Goal: Transaction & Acquisition: Download file/media

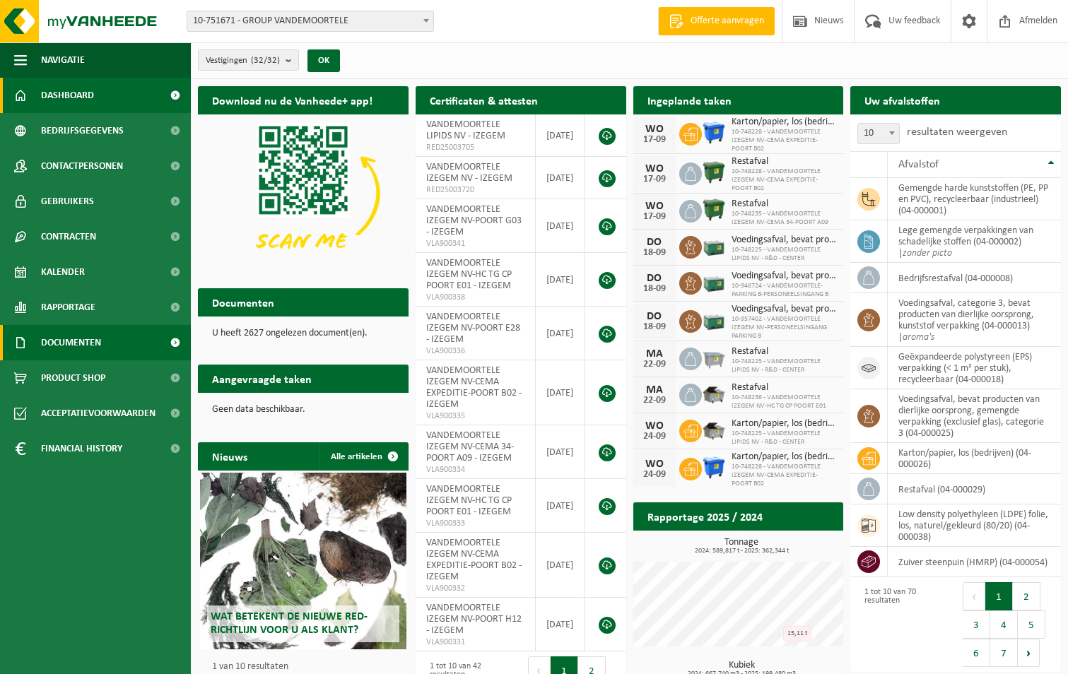
click at [76, 344] on span "Documenten" at bounding box center [71, 342] width 60 height 35
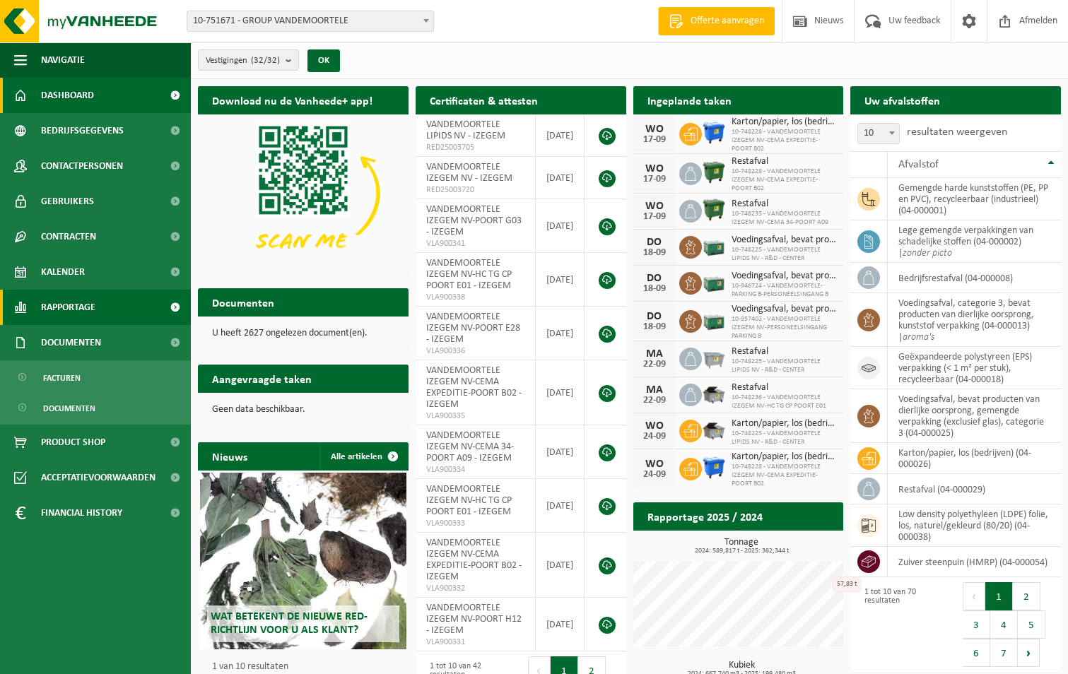
click at [67, 308] on span "Rapportage" at bounding box center [68, 307] width 54 height 35
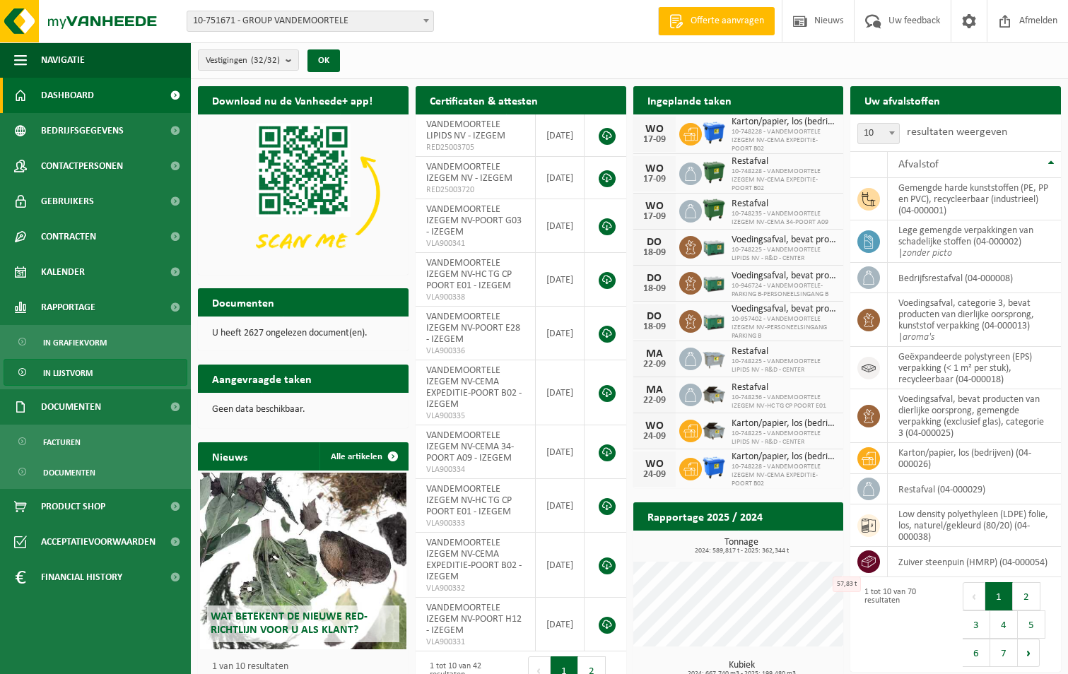
click at [77, 373] on span "In lijstvorm" at bounding box center [67, 373] width 49 height 27
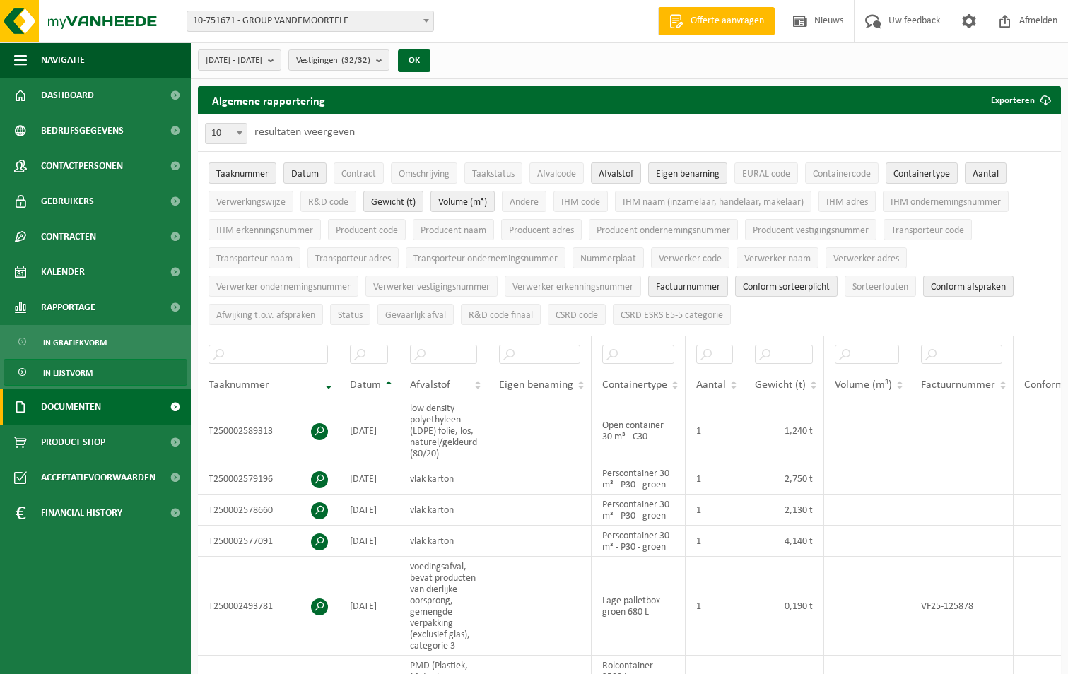
click at [72, 410] on span "Documenten" at bounding box center [71, 406] width 60 height 35
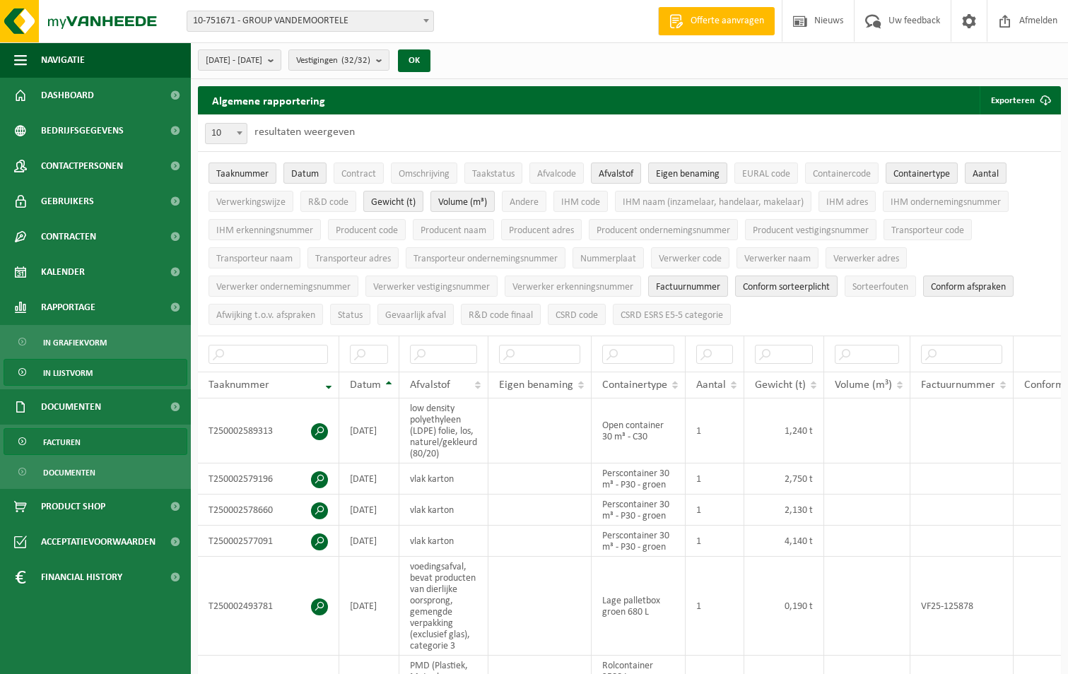
click at [76, 440] on span "Facturen" at bounding box center [61, 442] width 37 height 27
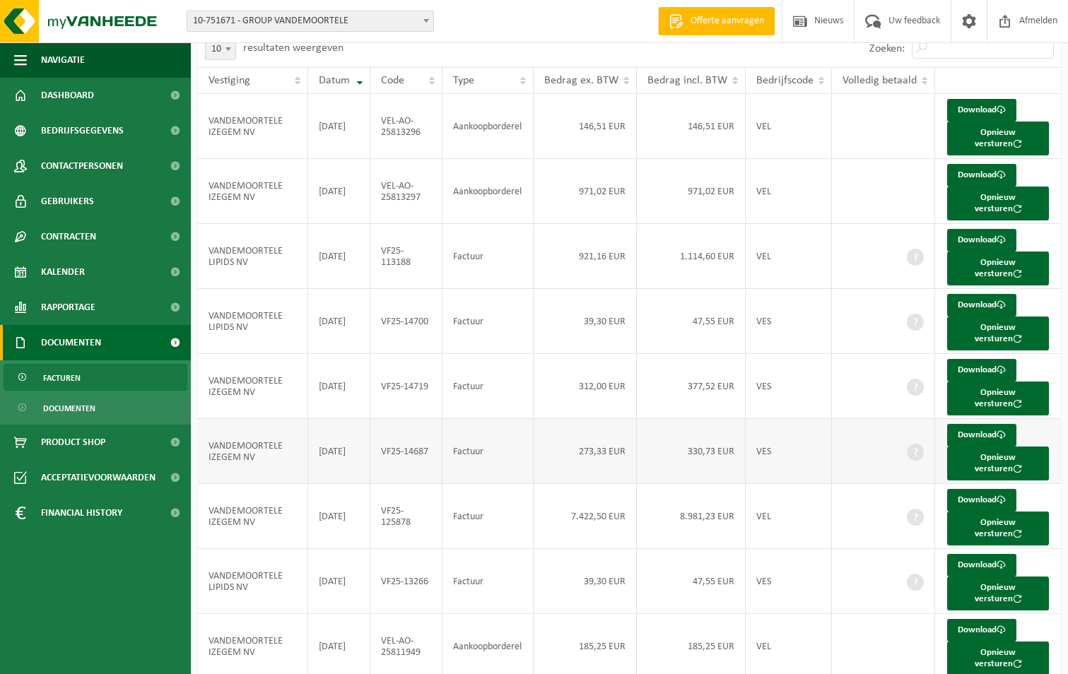
scroll to position [123, 0]
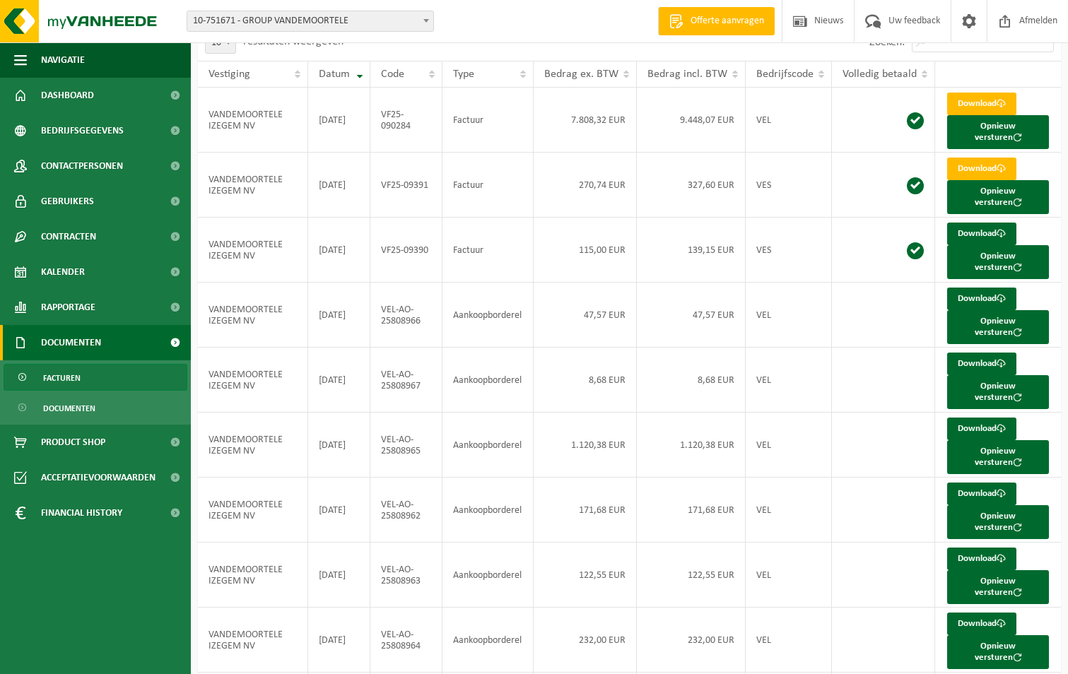
drag, startPoint x: 928, startPoint y: 638, endPoint x: 840, endPoint y: 594, distance: 97.7
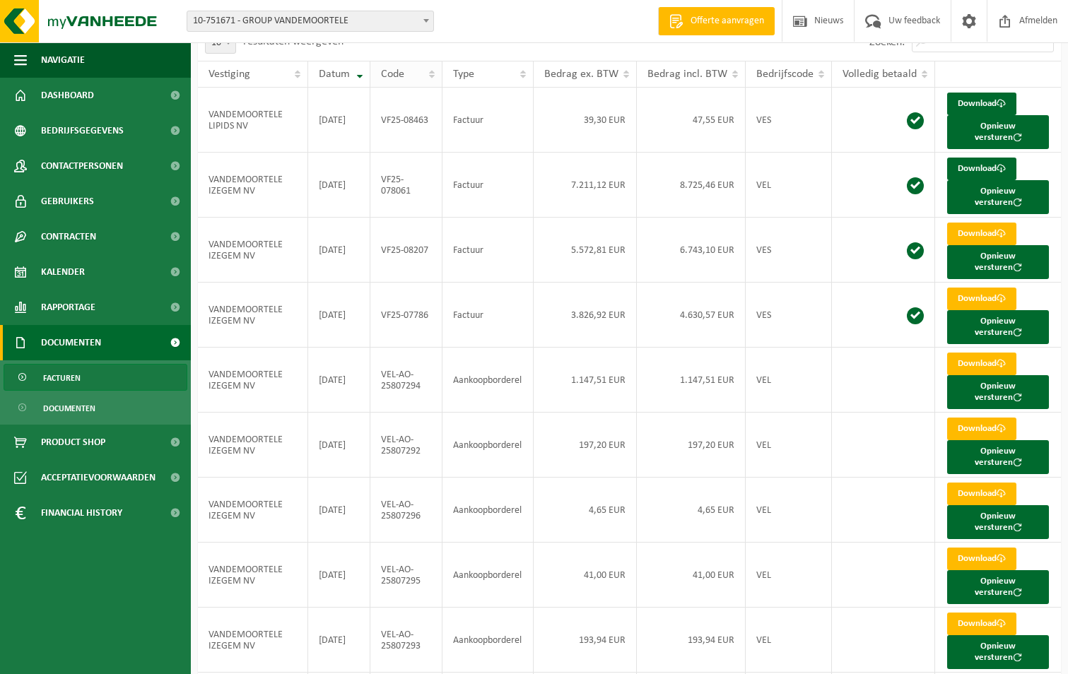
click at [434, 74] on th "Code" at bounding box center [406, 74] width 72 height 27
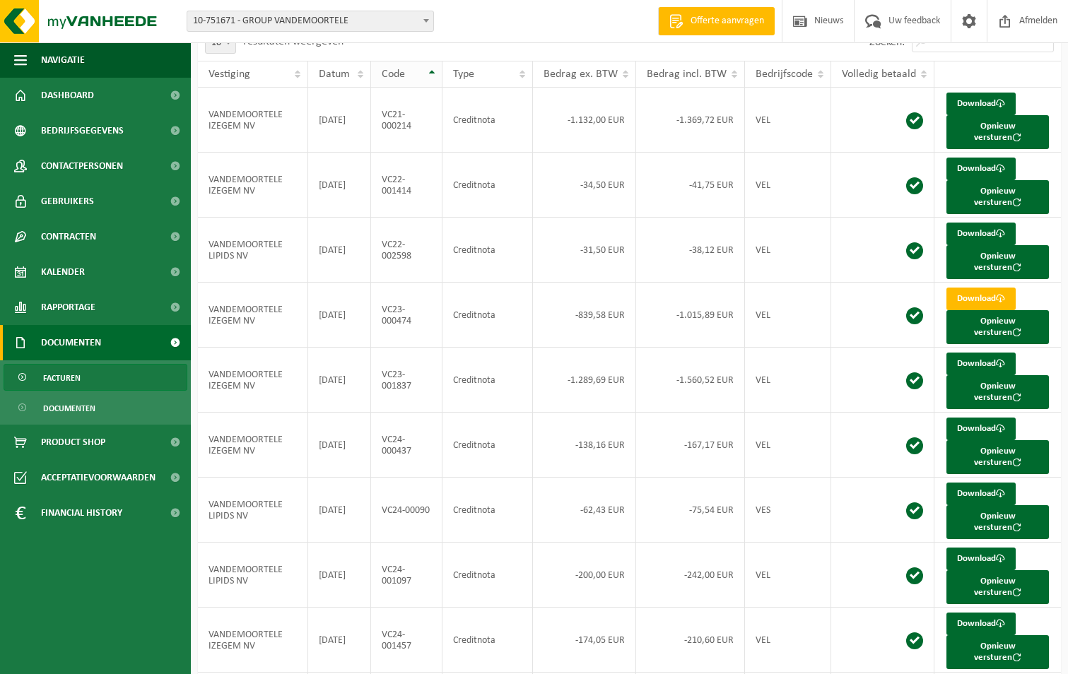
click at [435, 71] on th "Code" at bounding box center [407, 74] width 72 height 27
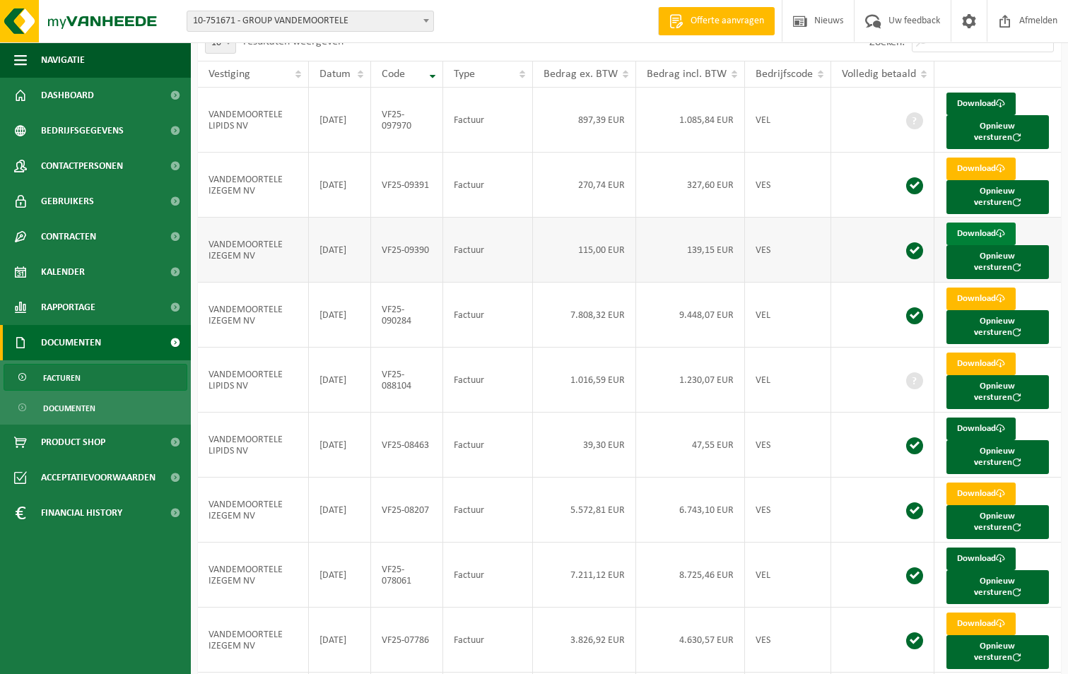
click at [973, 223] on link "Download" at bounding box center [981, 234] width 69 height 23
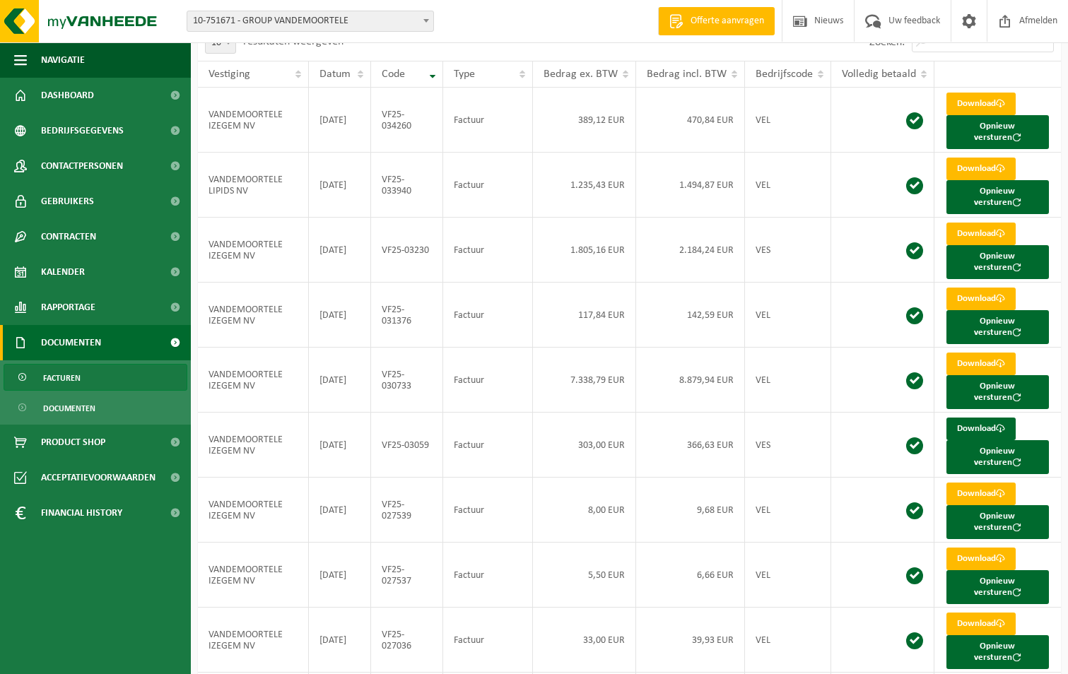
click at [982, 418] on link "Download" at bounding box center [981, 429] width 69 height 23
